Goal: Task Accomplishment & Management: Use online tool/utility

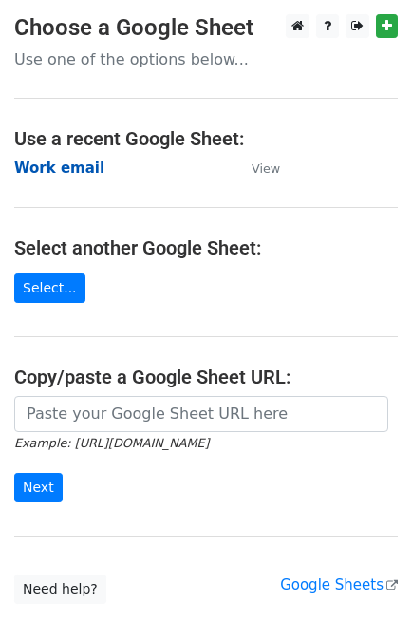
drag, startPoint x: 0, startPoint y: 0, endPoint x: 58, endPoint y: 162, distance: 172.4
click at [58, 162] on strong "Work email" at bounding box center [59, 168] width 90 height 17
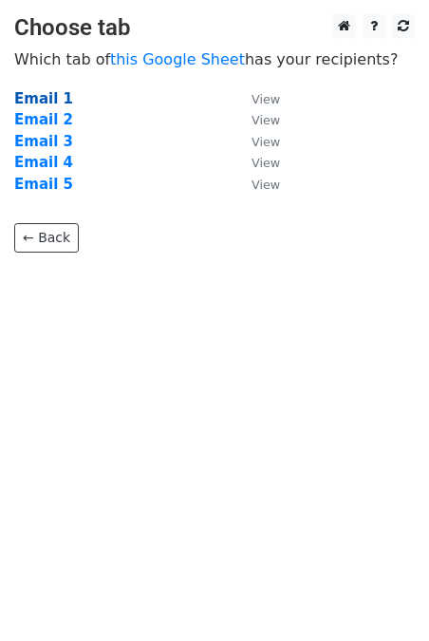
click at [47, 95] on strong "Email 1" at bounding box center [43, 98] width 59 height 17
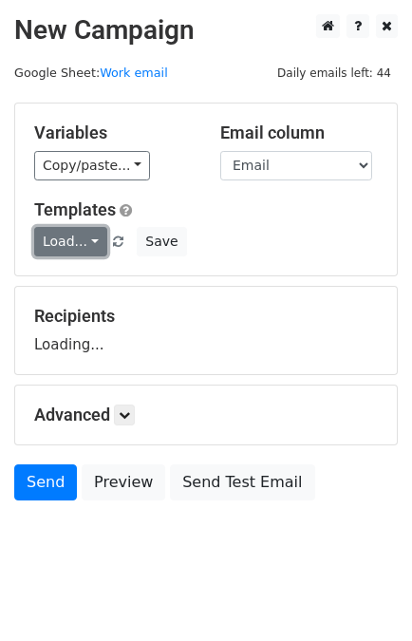
click at [67, 233] on link "Load..." at bounding box center [70, 241] width 73 height 29
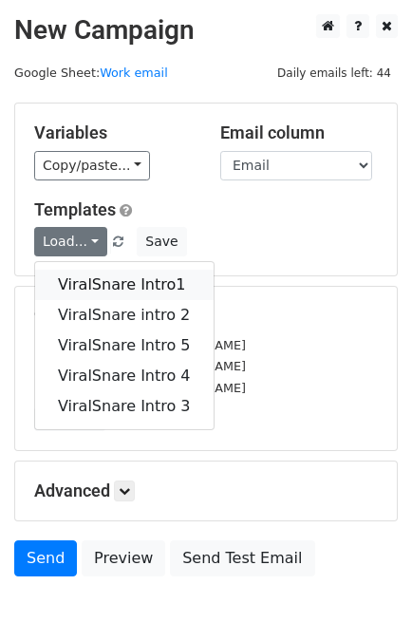
click at [100, 274] on link "ViralSnare Intro1" at bounding box center [124, 285] width 179 height 30
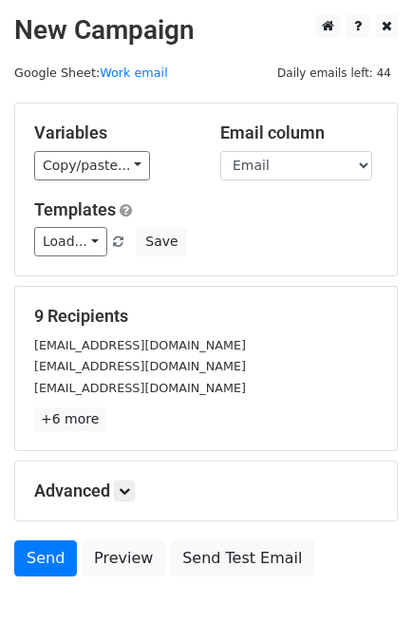
scroll to position [93, 0]
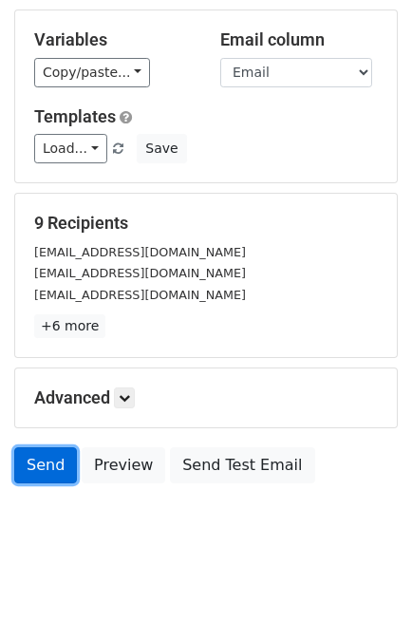
click at [46, 474] on link "Send" at bounding box center [45, 465] width 63 height 36
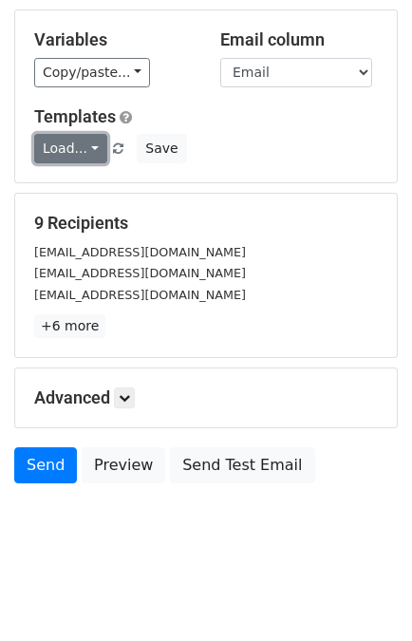
click at [62, 144] on link "Load..." at bounding box center [70, 148] width 73 height 29
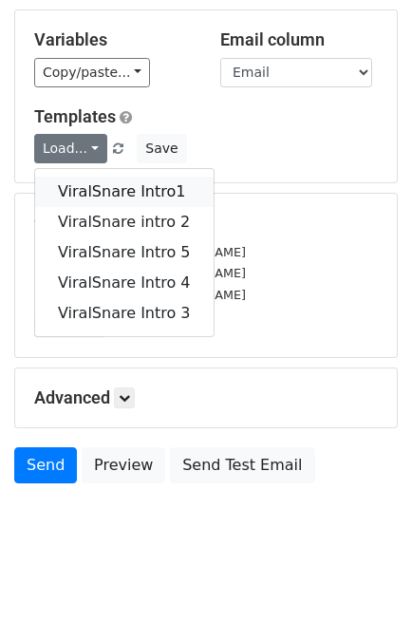
click at [80, 183] on link "ViralSnare Intro1" at bounding box center [124, 192] width 179 height 30
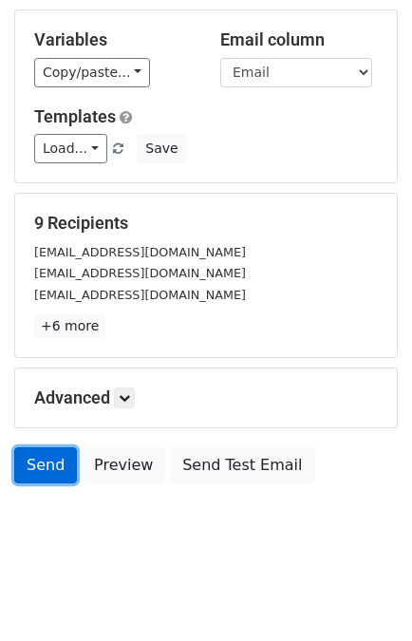
click at [60, 457] on link "Send" at bounding box center [45, 465] width 63 height 36
